Goal: Information Seeking & Learning: Learn about a topic

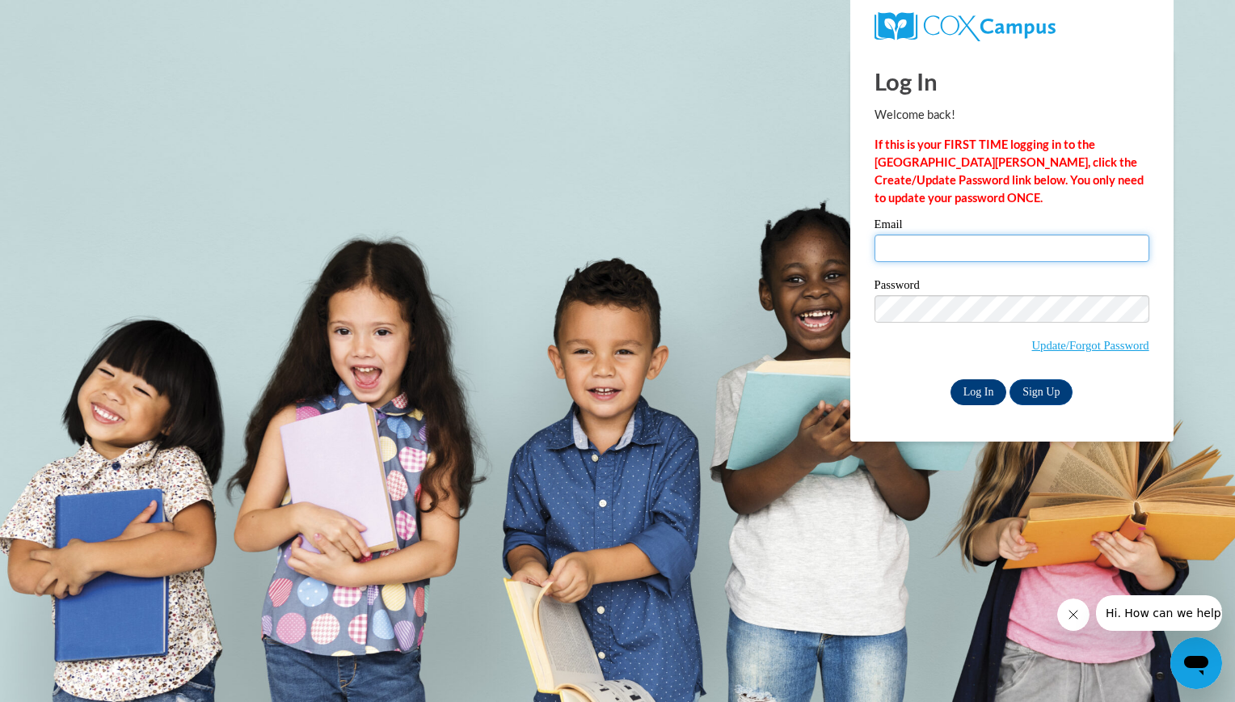
type input "phillisjordan@gmail.com"
click at [982, 391] on input "Log In" at bounding box center [979, 392] width 57 height 26
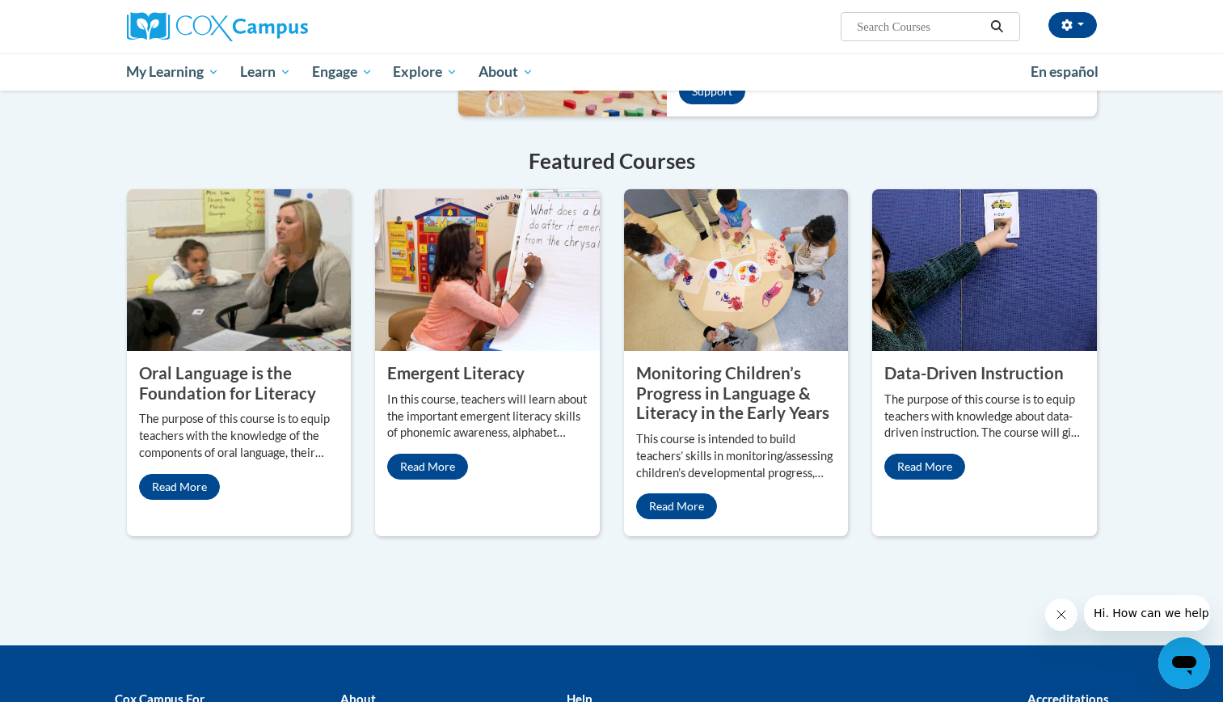
scroll to position [1223, 0]
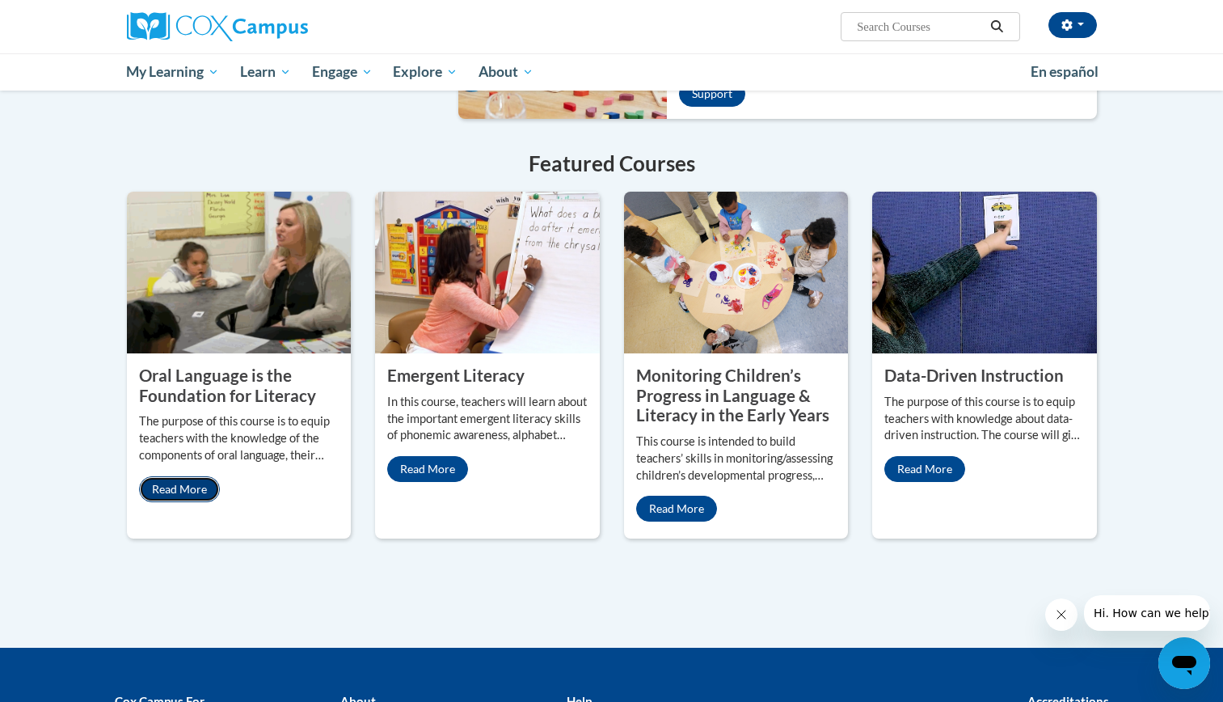
click at [158, 476] on link "Read More" at bounding box center [179, 489] width 81 height 26
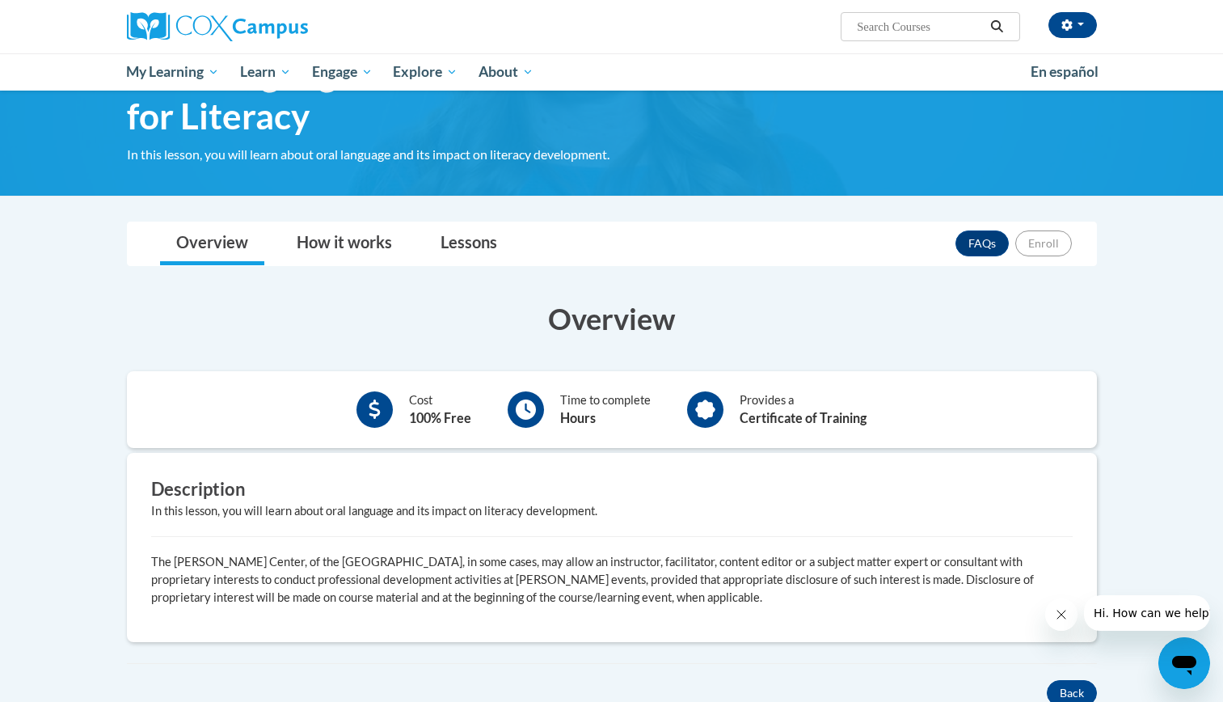
scroll to position [96, 0]
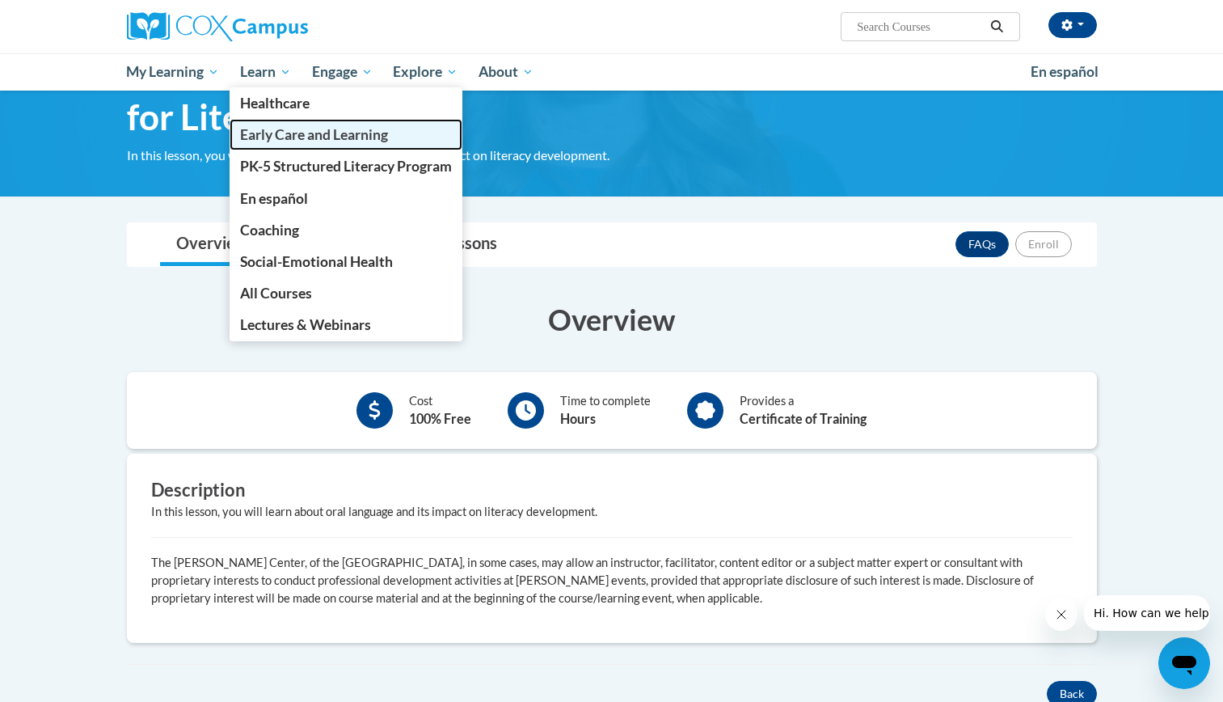
click at [260, 129] on span "Early Care and Learning" at bounding box center [314, 134] width 148 height 17
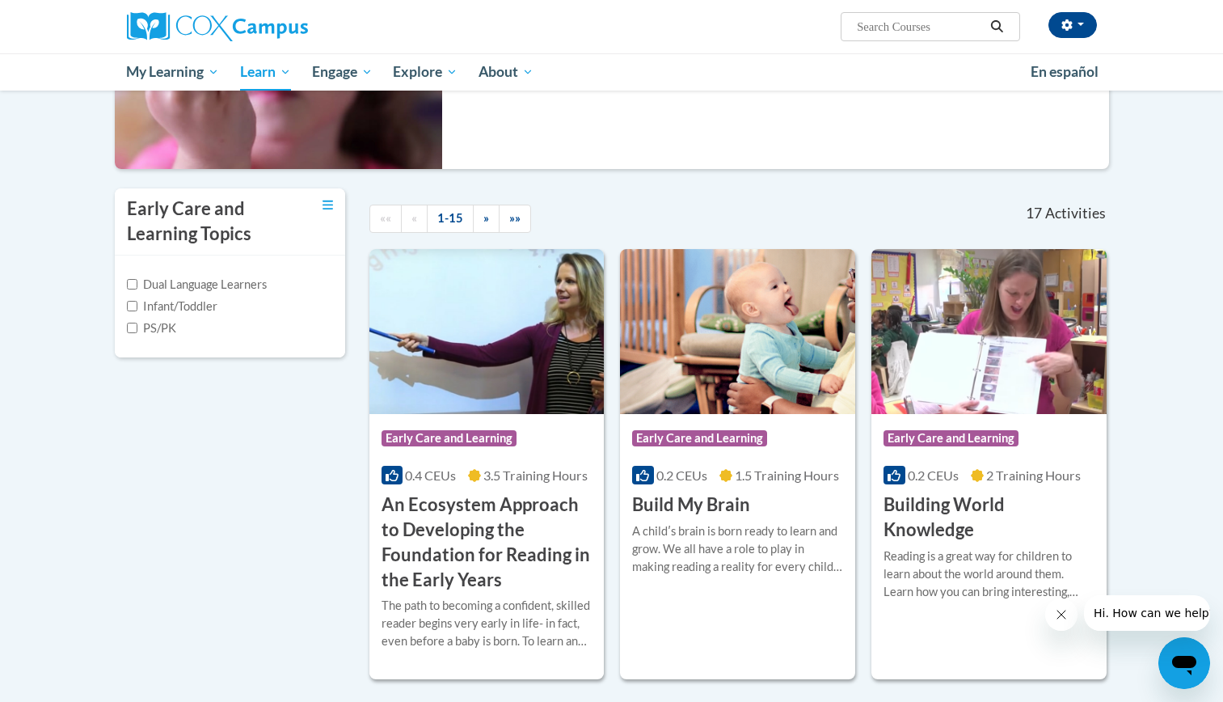
scroll to position [264, 0]
click at [946, 502] on h3 "Building World Knowledge" at bounding box center [989, 517] width 211 height 50
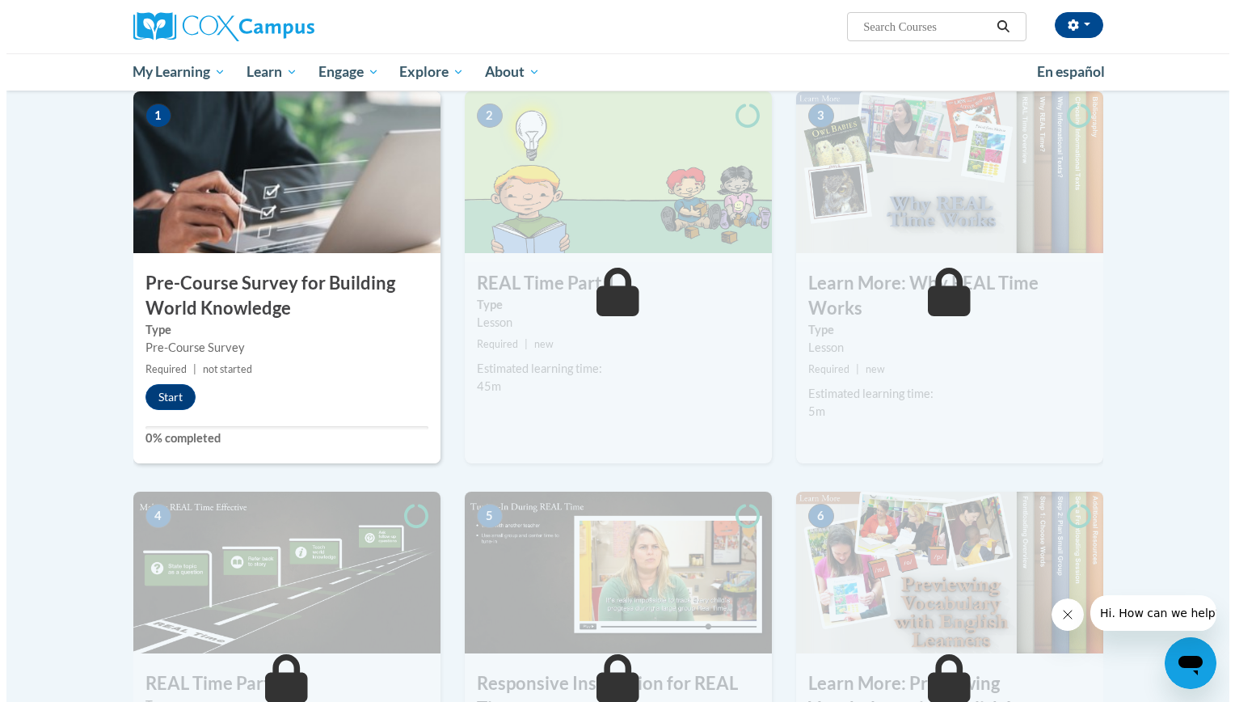
scroll to position [351, 0]
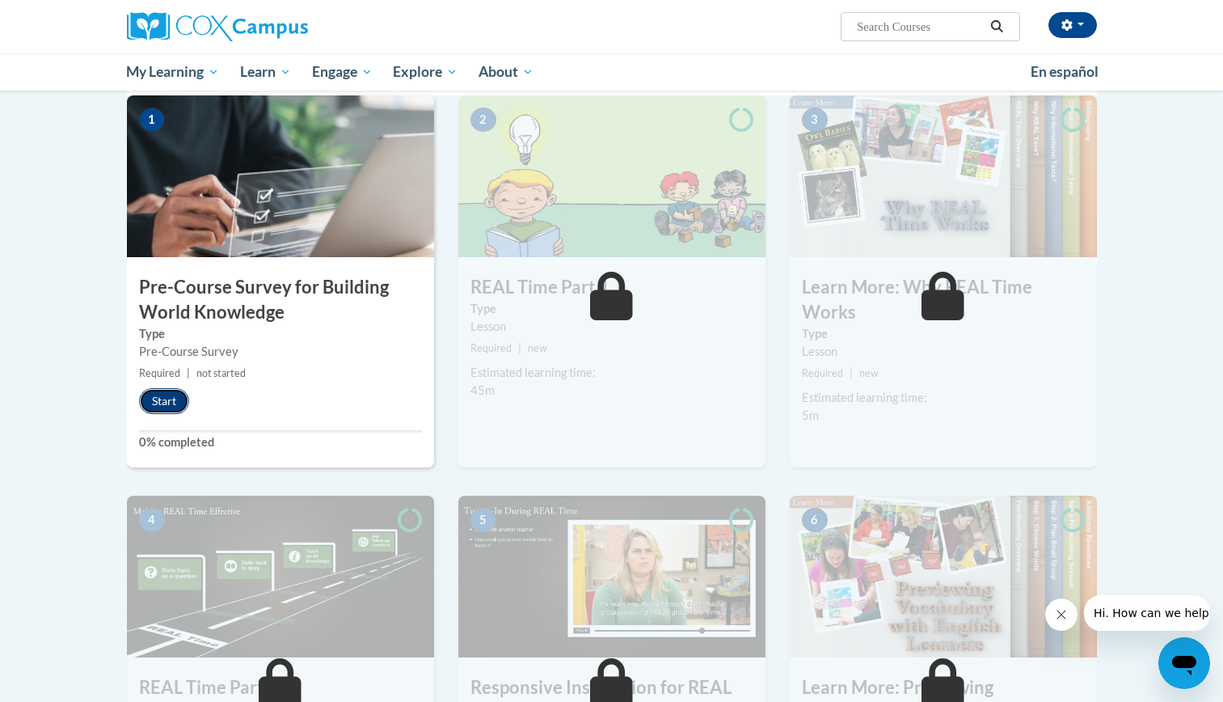
click at [164, 410] on button "Start" at bounding box center [164, 401] width 50 height 26
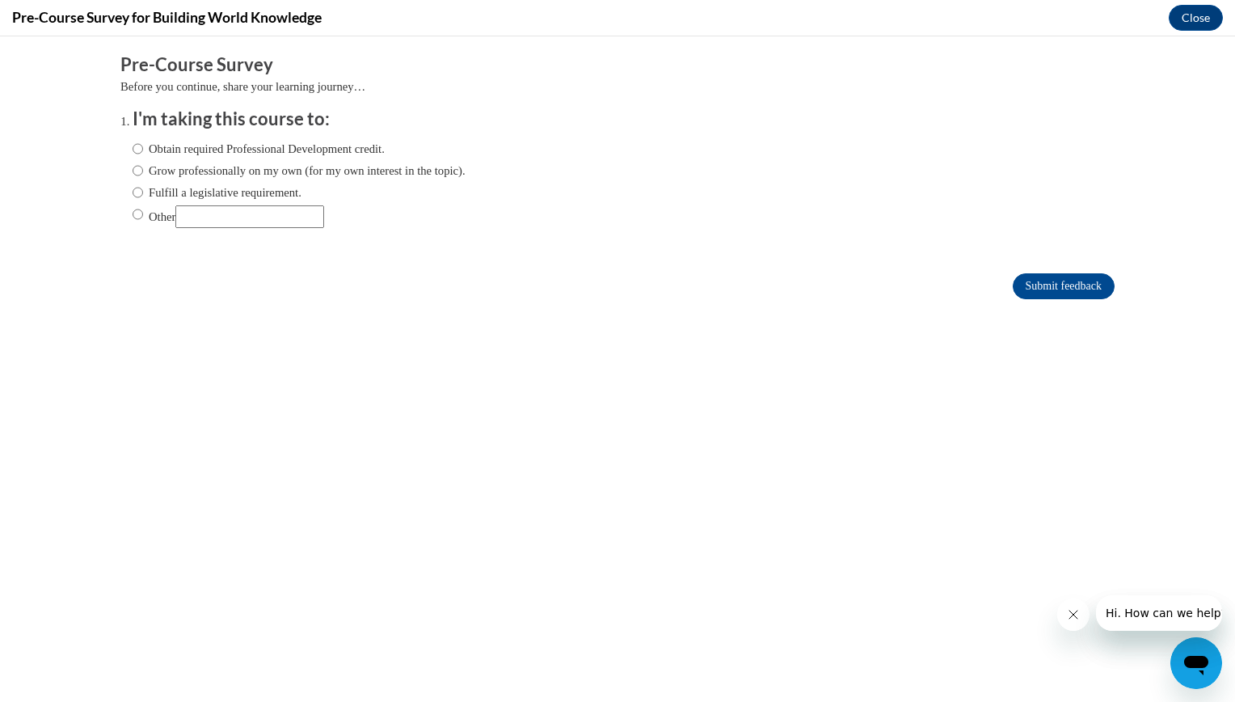
scroll to position [0, 0]
click at [133, 154] on input "Obtain required Professional Development credit." at bounding box center [138, 149] width 11 height 18
radio input "true"
click at [1069, 281] on input "Submit feedback" at bounding box center [1064, 286] width 102 height 26
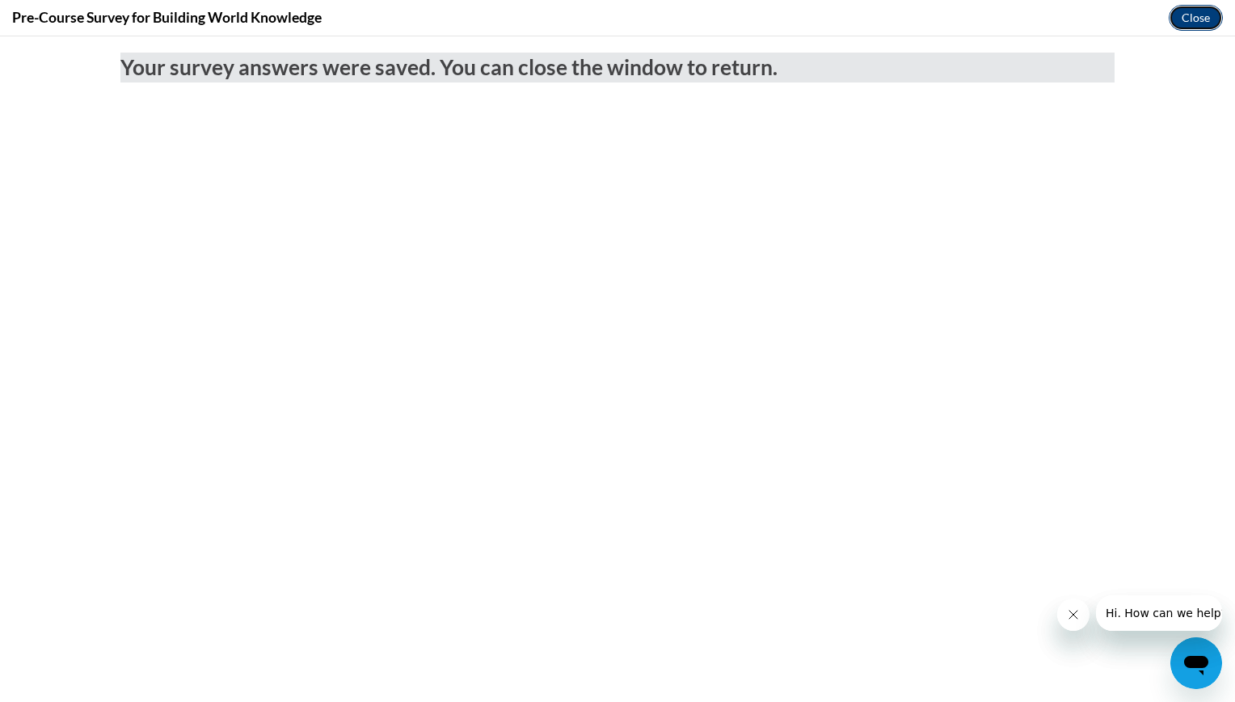
click at [1194, 26] on button "Close" at bounding box center [1196, 18] width 54 height 26
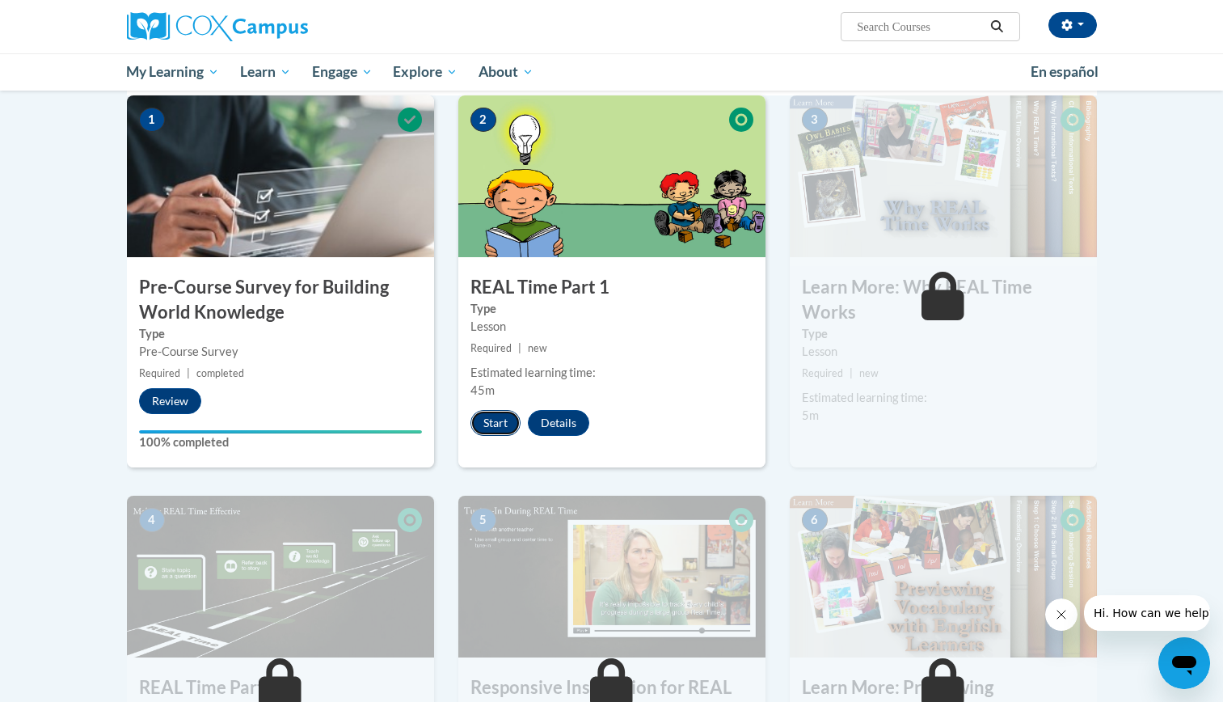
click at [493, 426] on button "Start" at bounding box center [496, 423] width 50 height 26
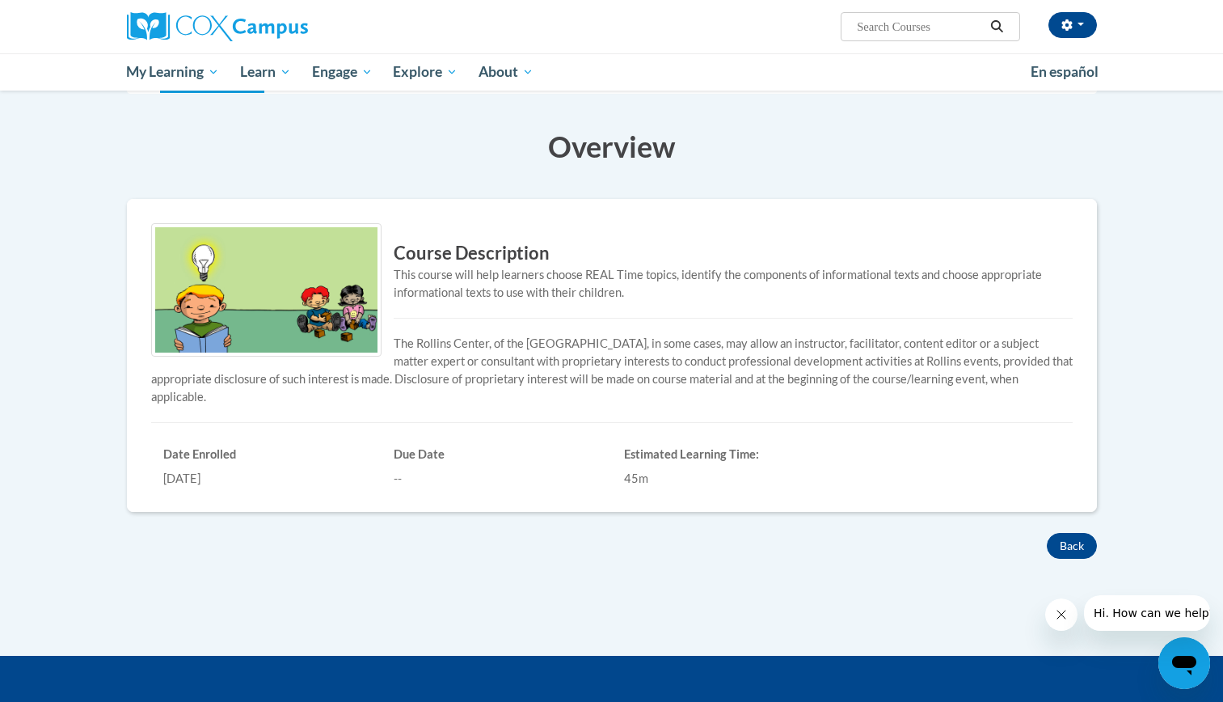
scroll to position [191, 0]
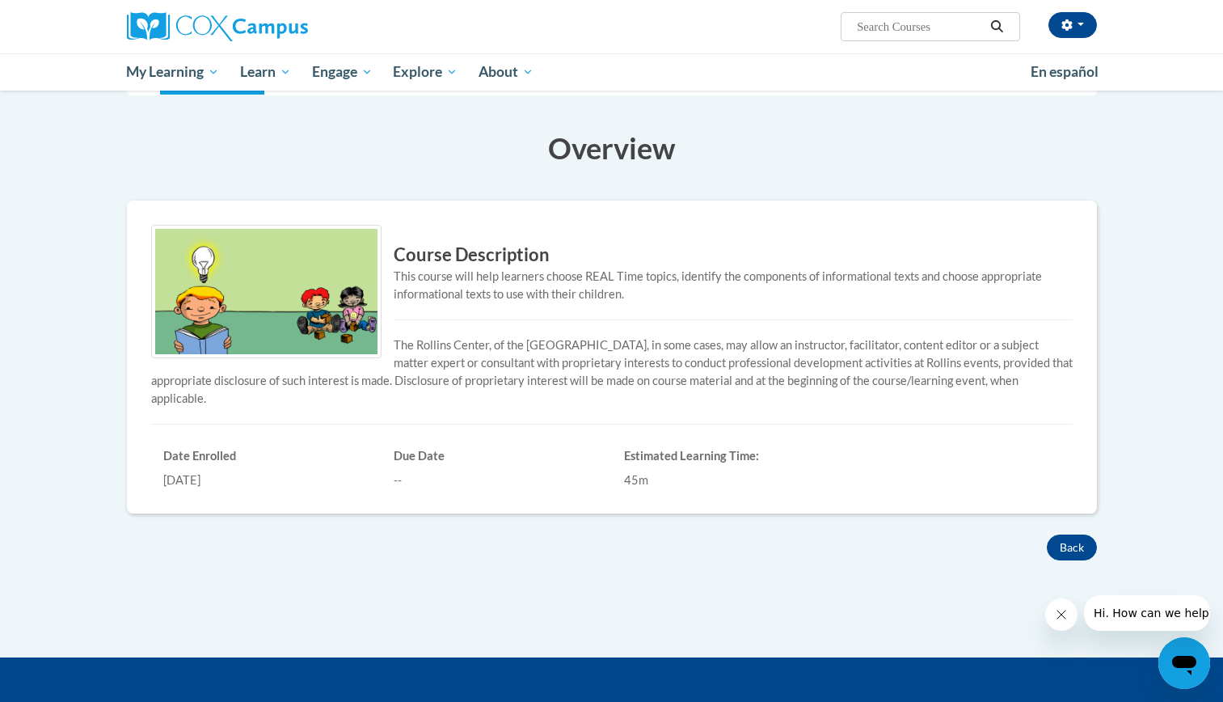
click at [339, 281] on img at bounding box center [266, 291] width 230 height 133
click at [432, 252] on h3 "Course Description" at bounding box center [612, 255] width 922 height 25
click at [318, 310] on img at bounding box center [266, 291] width 230 height 133
click at [1079, 549] on button "Back" at bounding box center [1072, 547] width 50 height 26
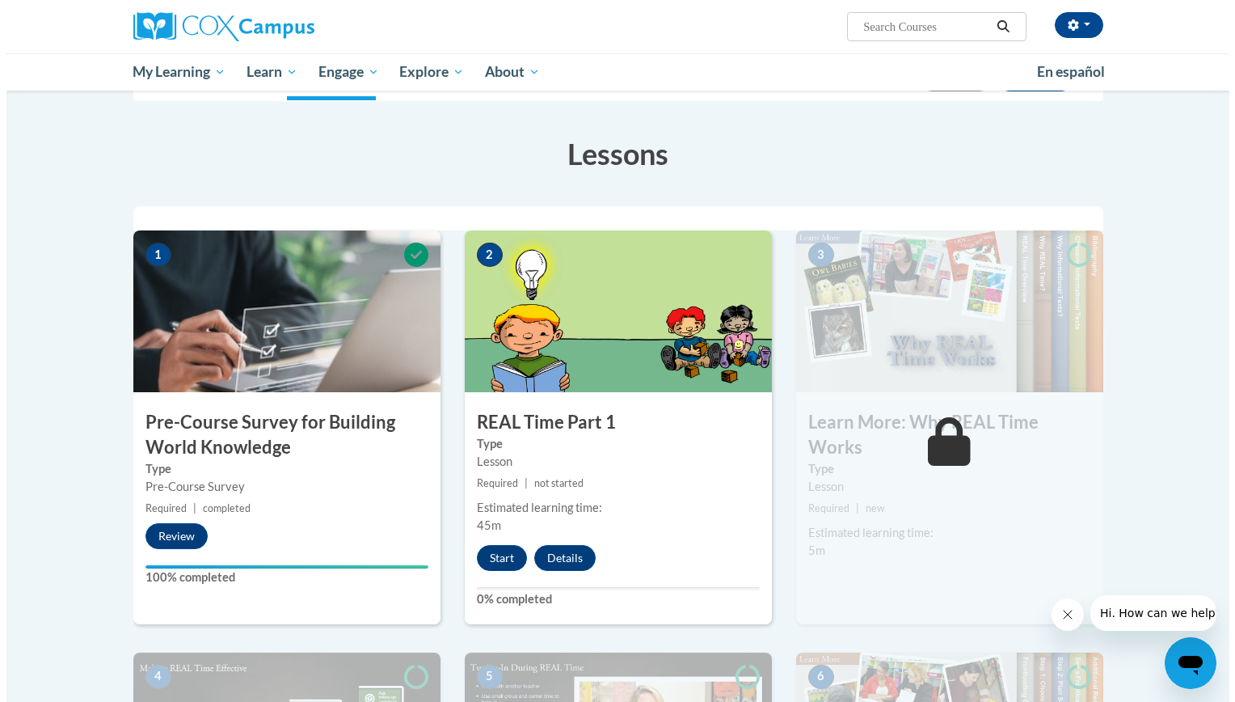
scroll to position [217, 0]
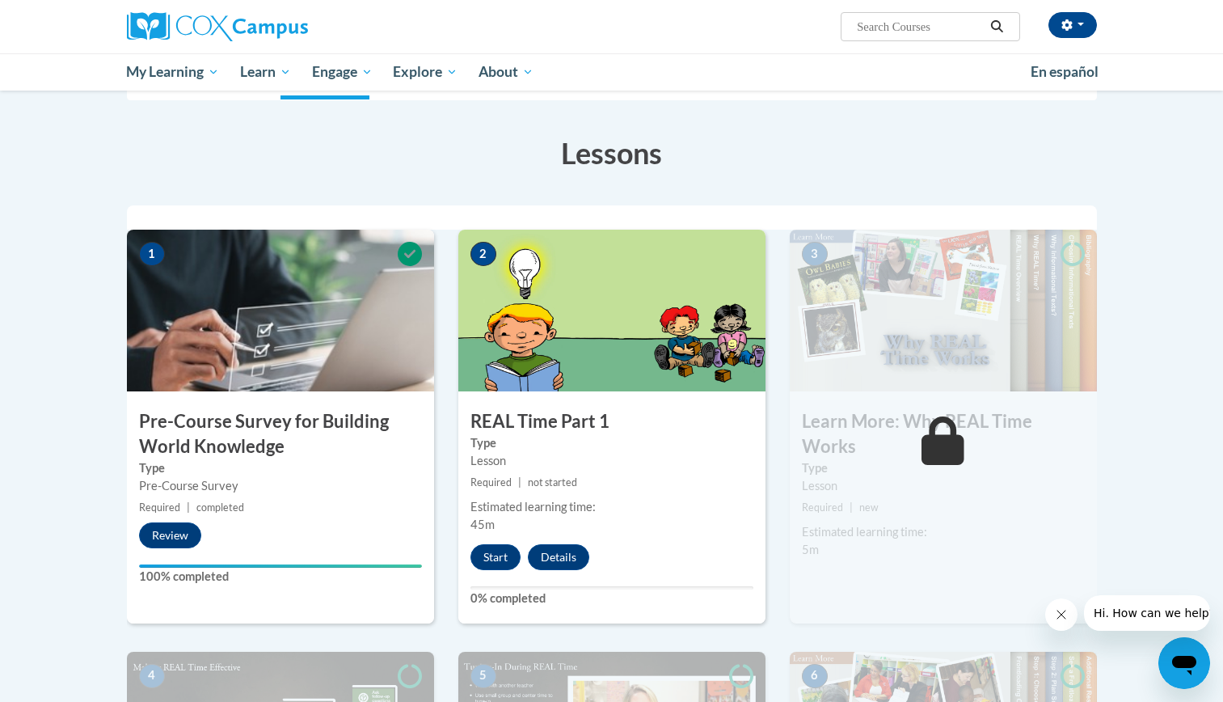
click at [502, 388] on img at bounding box center [611, 311] width 307 height 162
click at [500, 360] on img at bounding box center [611, 311] width 307 height 162
click at [481, 550] on button "Start" at bounding box center [496, 557] width 50 height 26
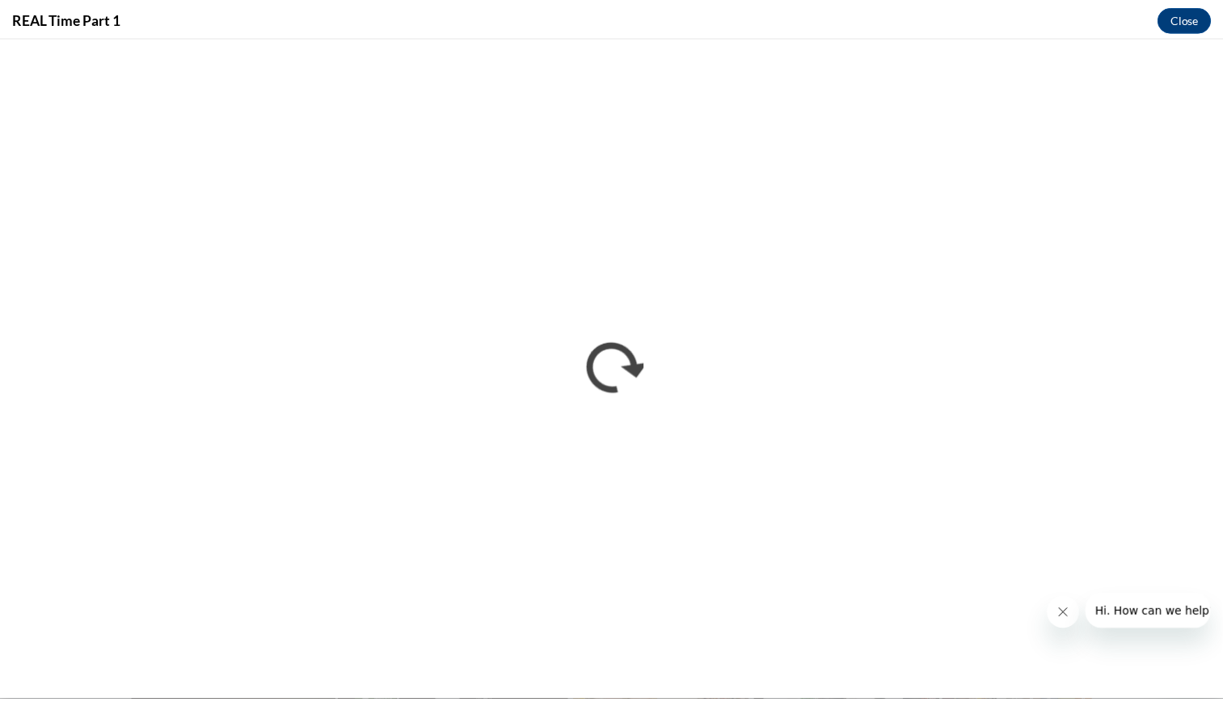
scroll to position [0, 0]
click at [1077, 618] on icon "Close message from company" at bounding box center [1072, 614] width 13 height 13
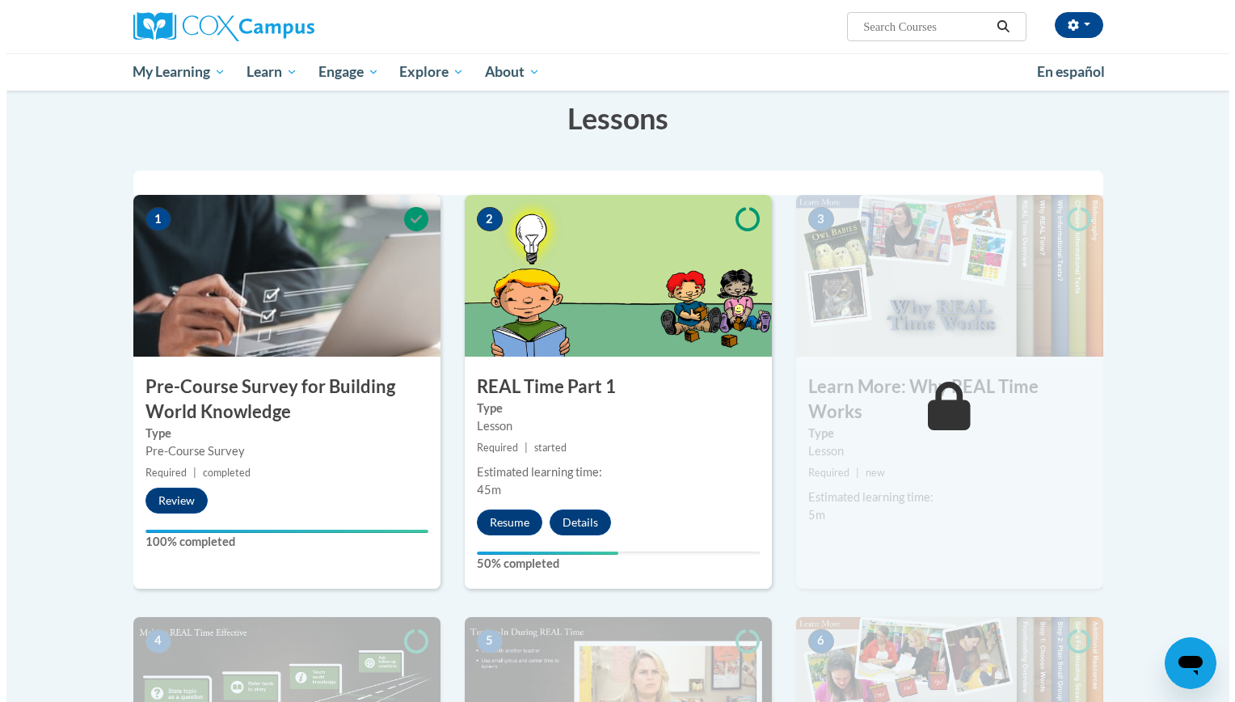
scroll to position [252, 0]
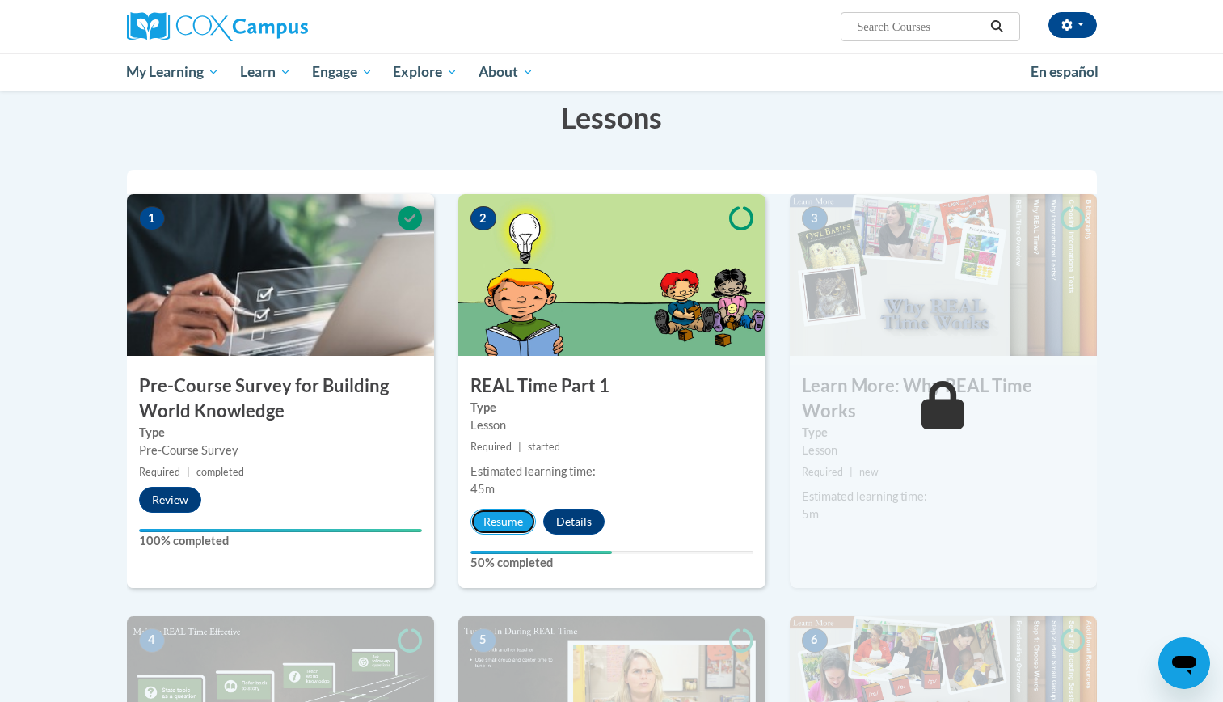
click at [496, 531] on button "Resume" at bounding box center [503, 522] width 65 height 26
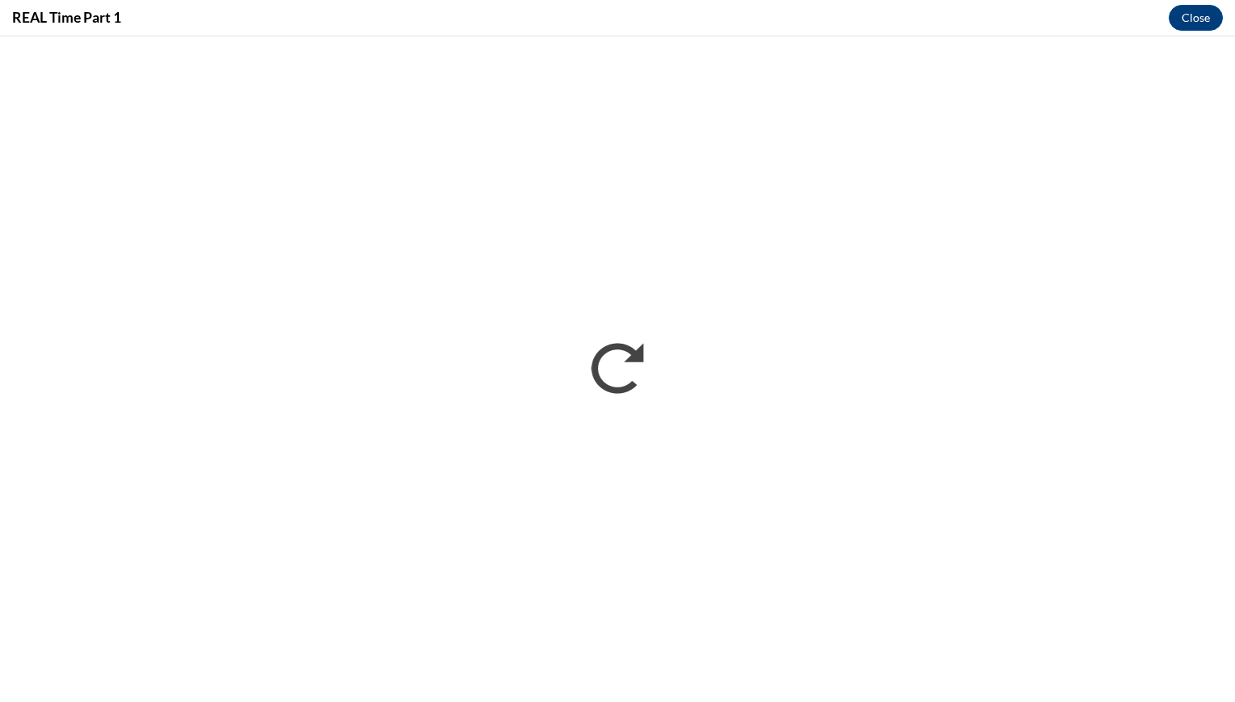
scroll to position [0, 0]
